Goal: Register for event/course

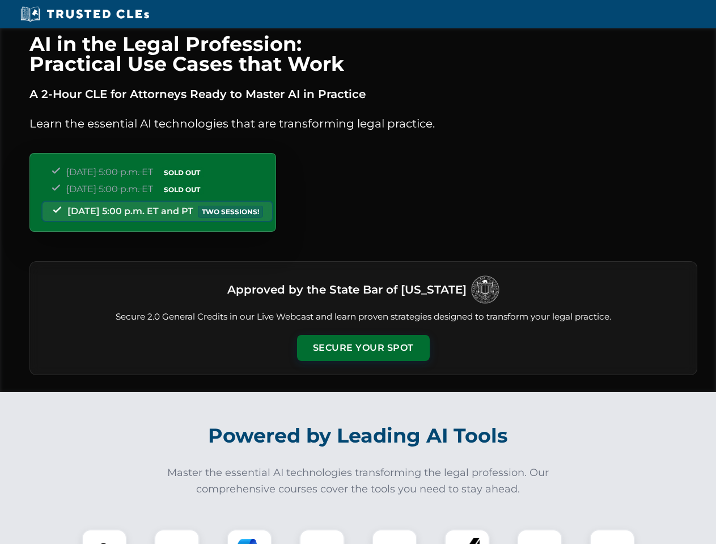
click at [363, 348] on button "Secure Your Spot" at bounding box center [363, 348] width 133 height 26
click at [104, 537] on img at bounding box center [104, 551] width 33 height 33
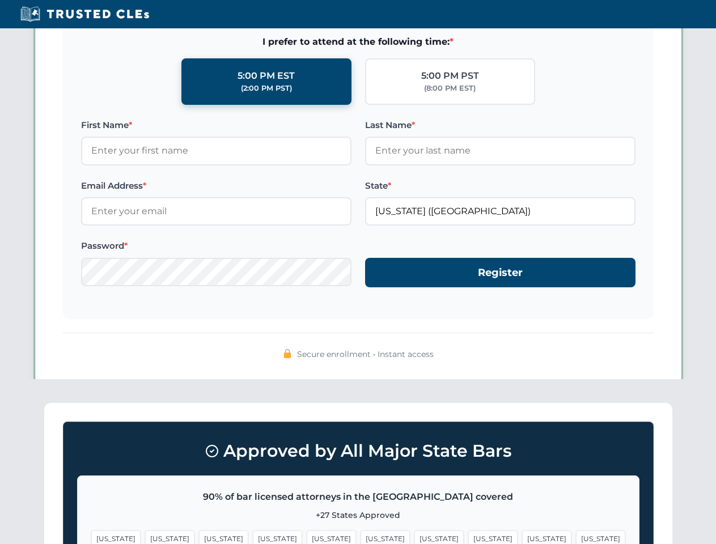
click at [414, 537] on span "[US_STATE]" at bounding box center [438, 538] width 49 height 16
click at [522, 537] on span "[US_STATE]" at bounding box center [546, 538] width 49 height 16
